Goal: Entertainment & Leisure: Browse casually

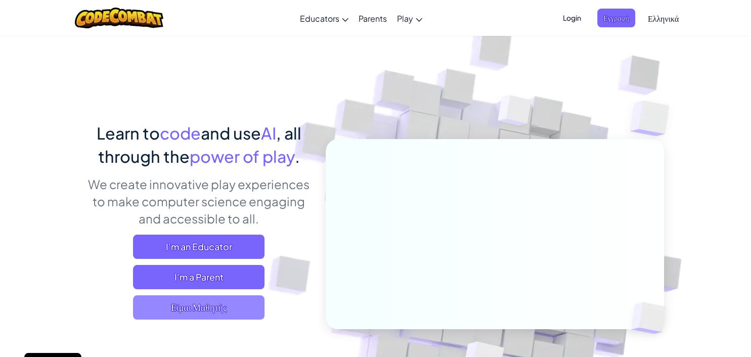
click at [188, 304] on span "Είμαι Μαθητής" at bounding box center [199, 307] width 132 height 24
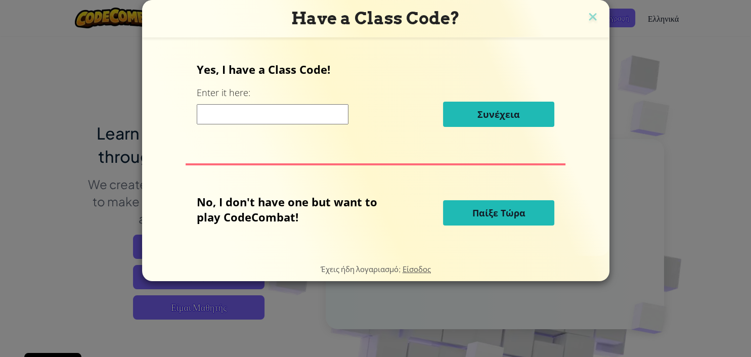
click at [485, 208] on span "Παίξε Τώρα" at bounding box center [499, 213] width 53 height 12
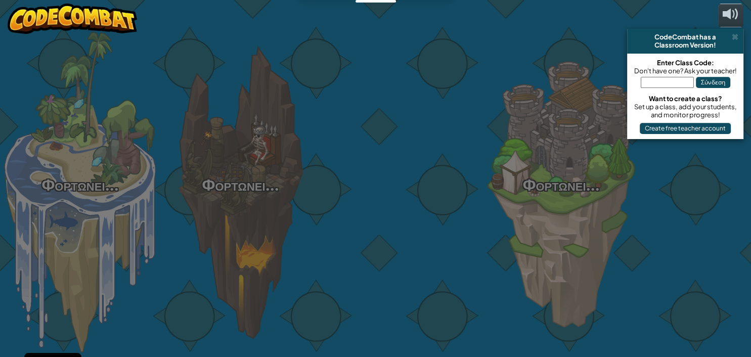
select select "el"
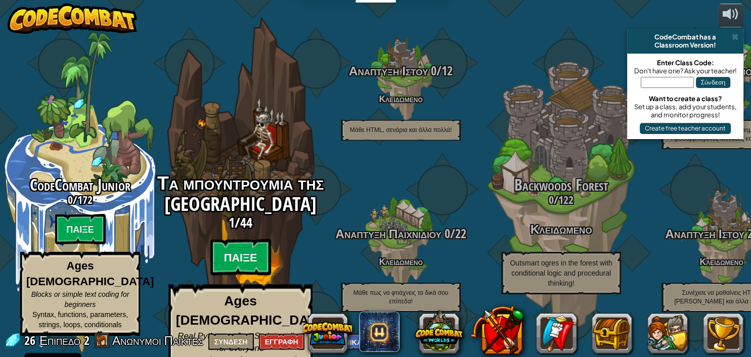
click at [241, 261] on btn "Παίξε" at bounding box center [240, 257] width 61 height 36
select select "el"
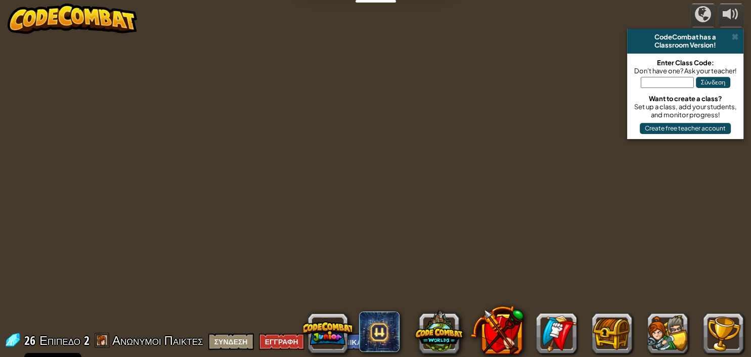
select select "el"
